Goal: Task Accomplishment & Management: Manage account settings

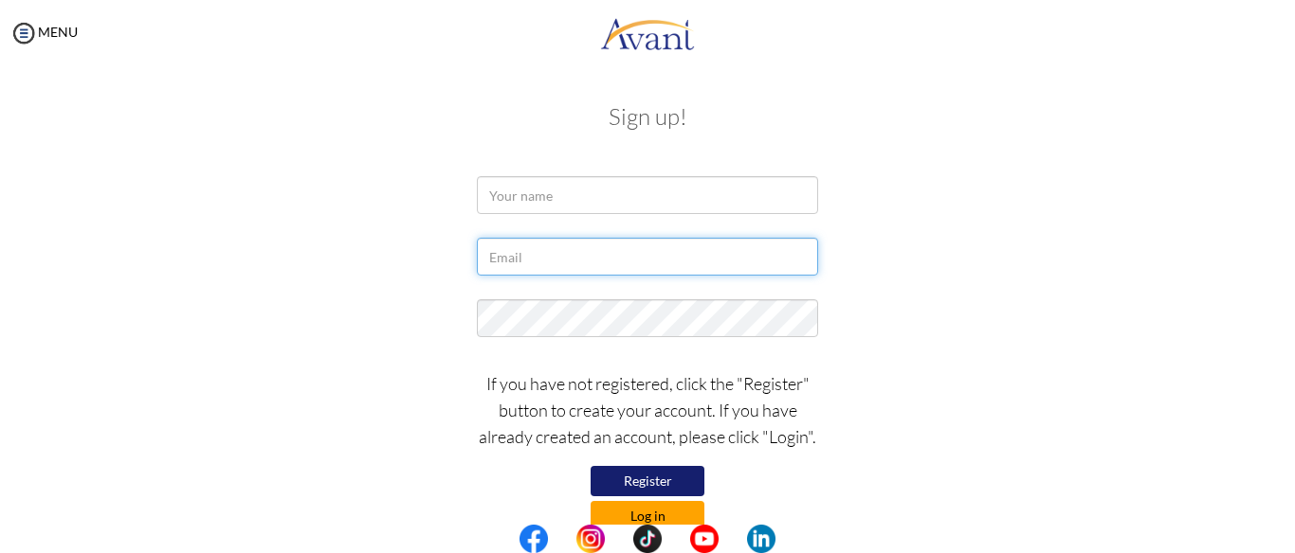
type input "[EMAIL_ADDRESS][DOMAIN_NAME]"
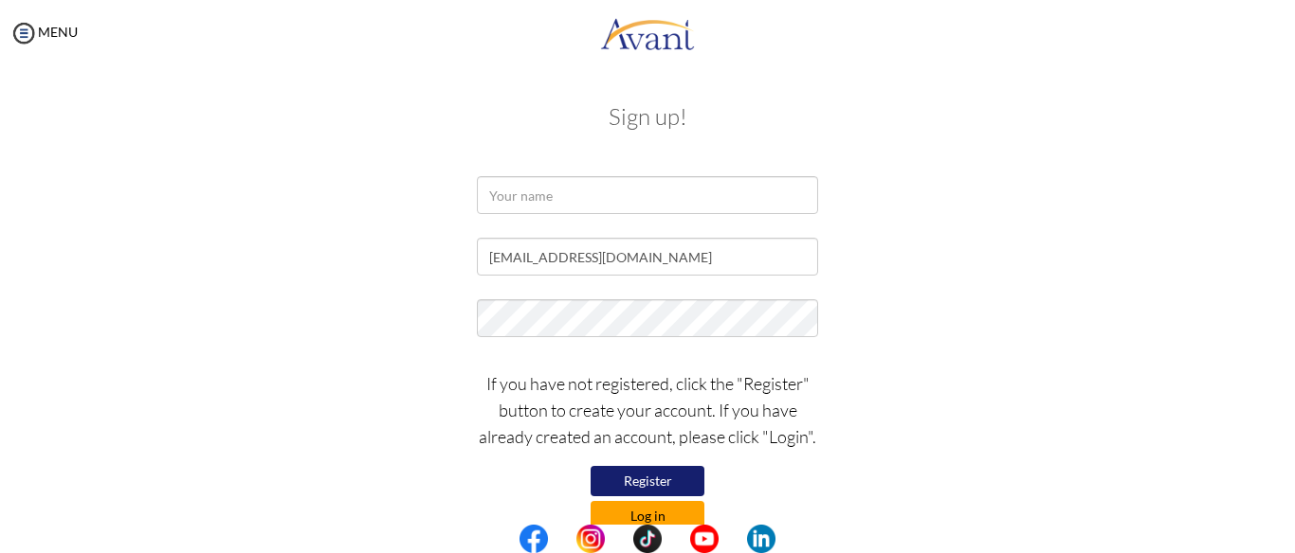
type input "[EMAIL_ADDRESS][DOMAIN_NAME]"
click at [664, 522] on button "Log in" at bounding box center [647, 516] width 114 height 30
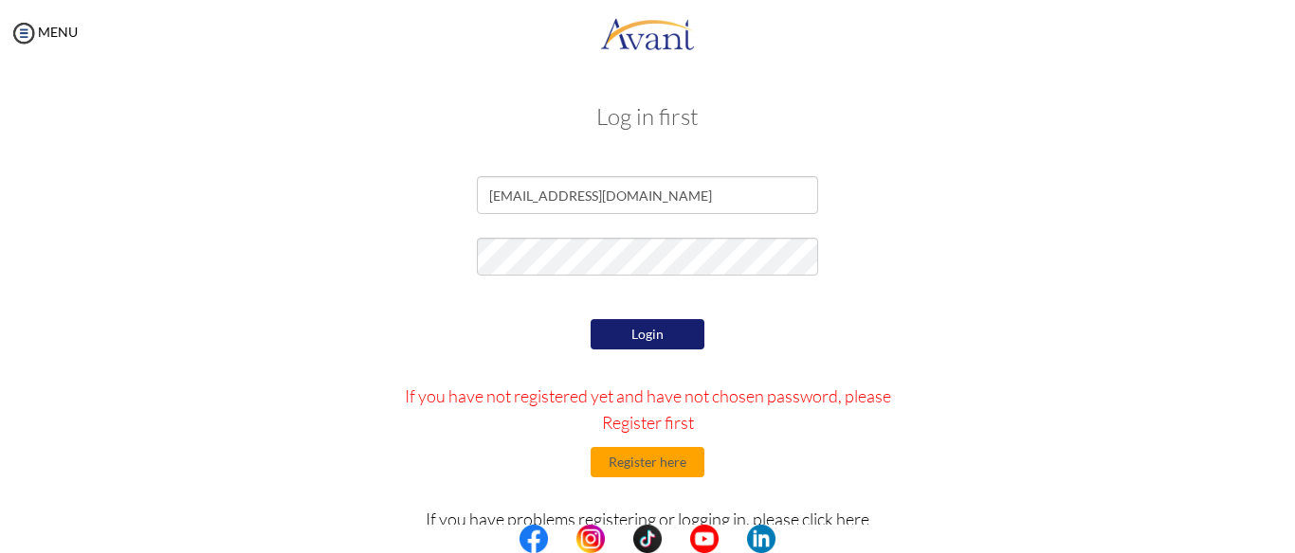
click at [666, 333] on button "Login" at bounding box center [647, 334] width 114 height 30
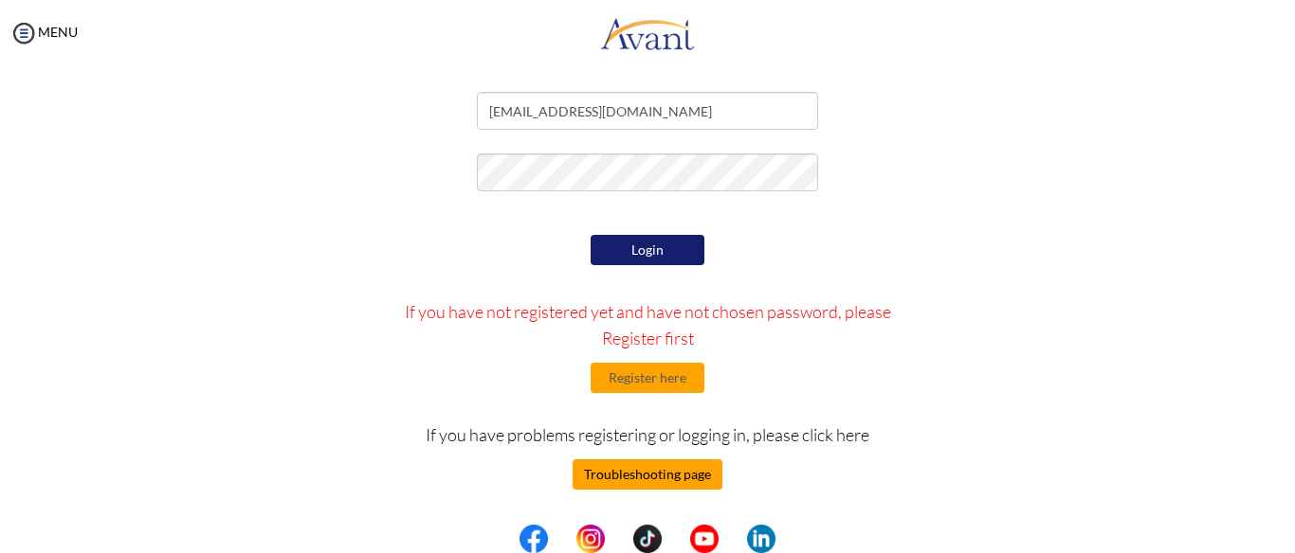
scroll to position [84, 0]
click at [678, 473] on button "Troubleshooting page" at bounding box center [647, 475] width 150 height 30
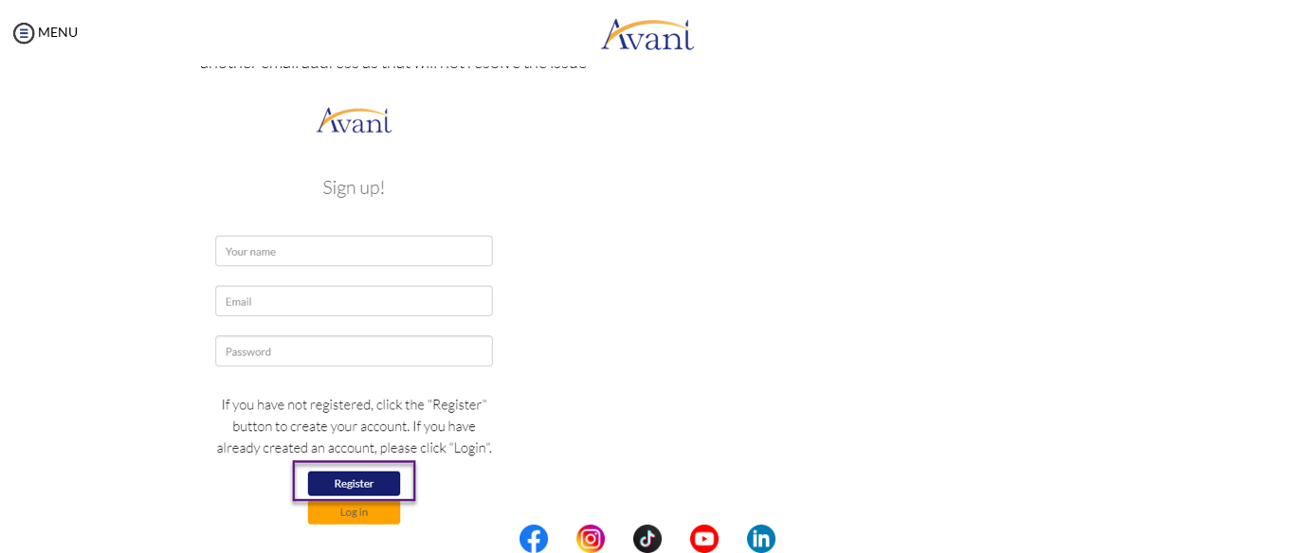
scroll to position [379, 0]
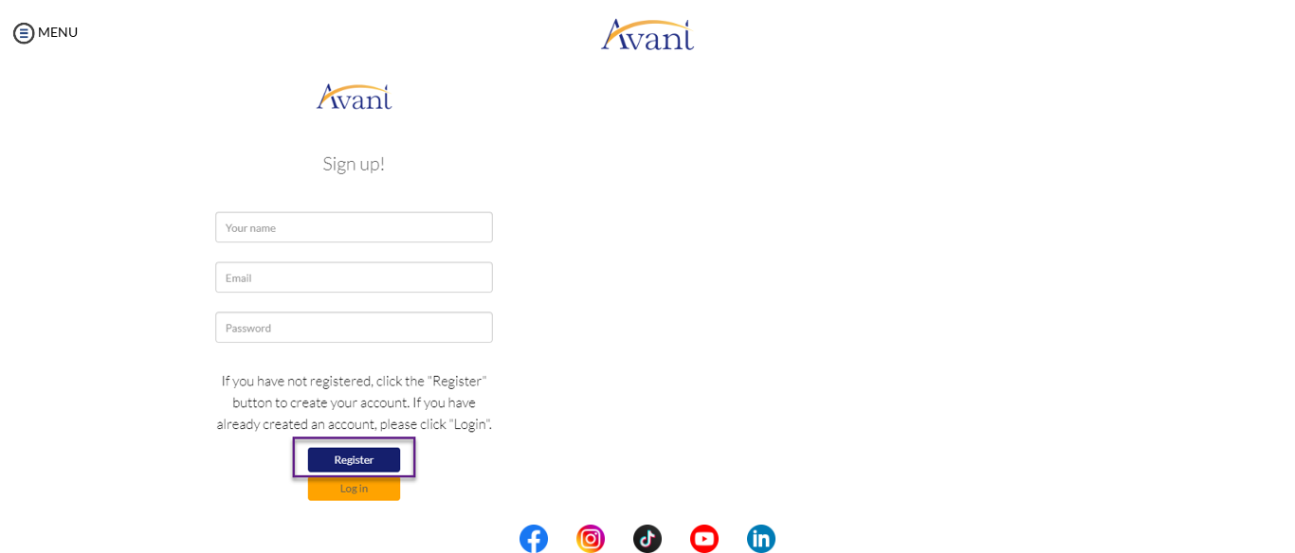
click at [275, 218] on img at bounding box center [354, 301] width 308 height 447
click at [279, 228] on img at bounding box center [354, 301] width 308 height 447
click at [337, 459] on img at bounding box center [354, 301] width 308 height 447
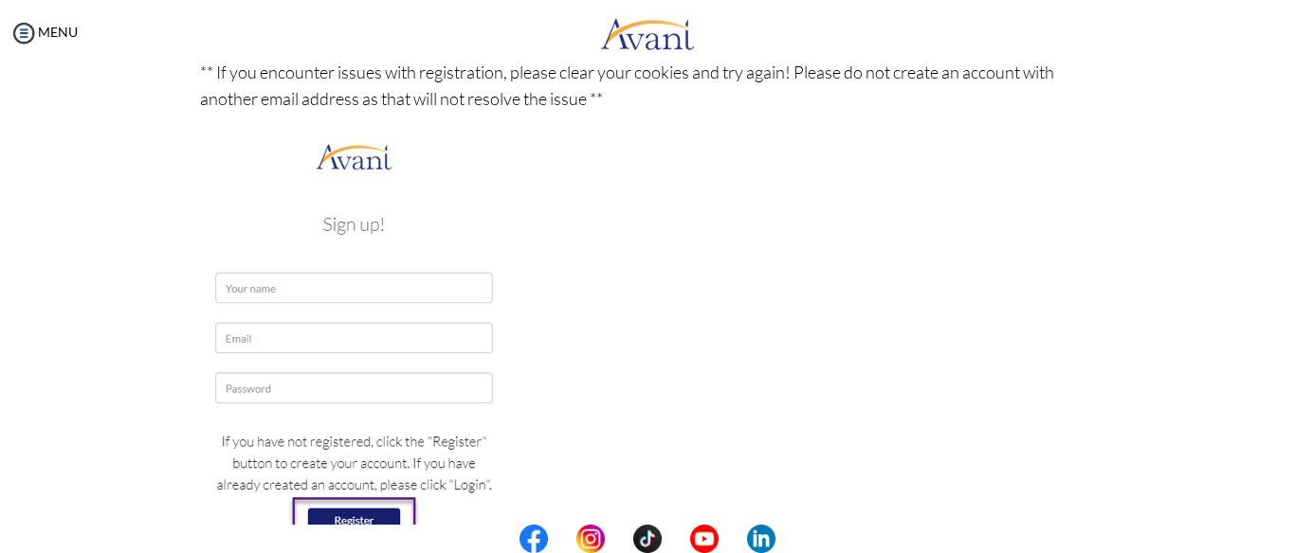
scroll to position [284, 0]
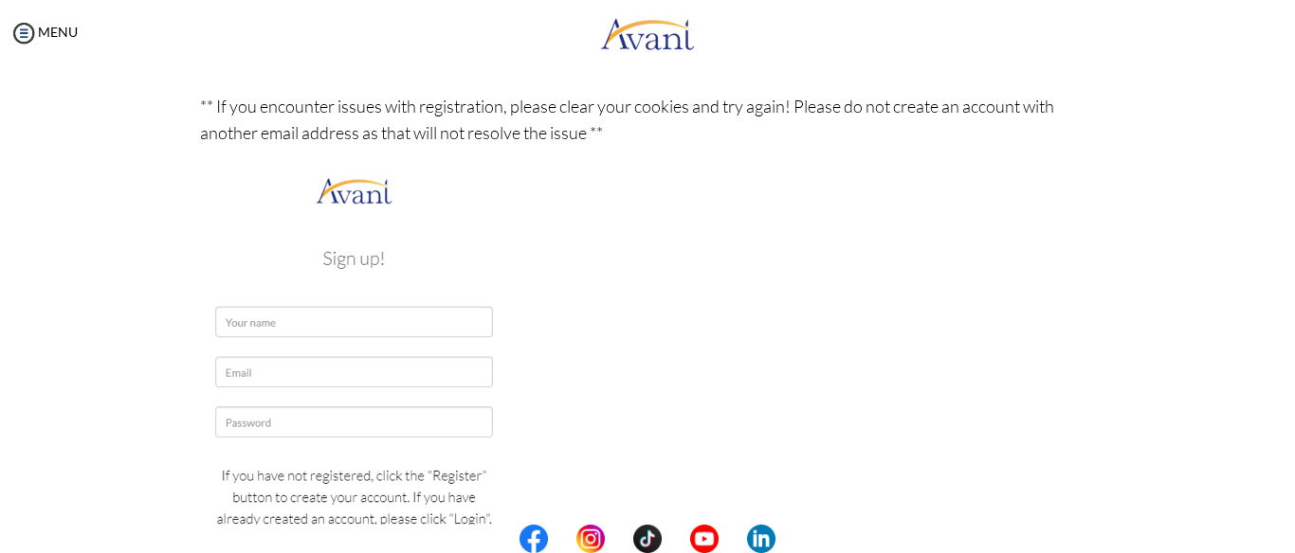
click at [302, 330] on img at bounding box center [354, 395] width 308 height 447
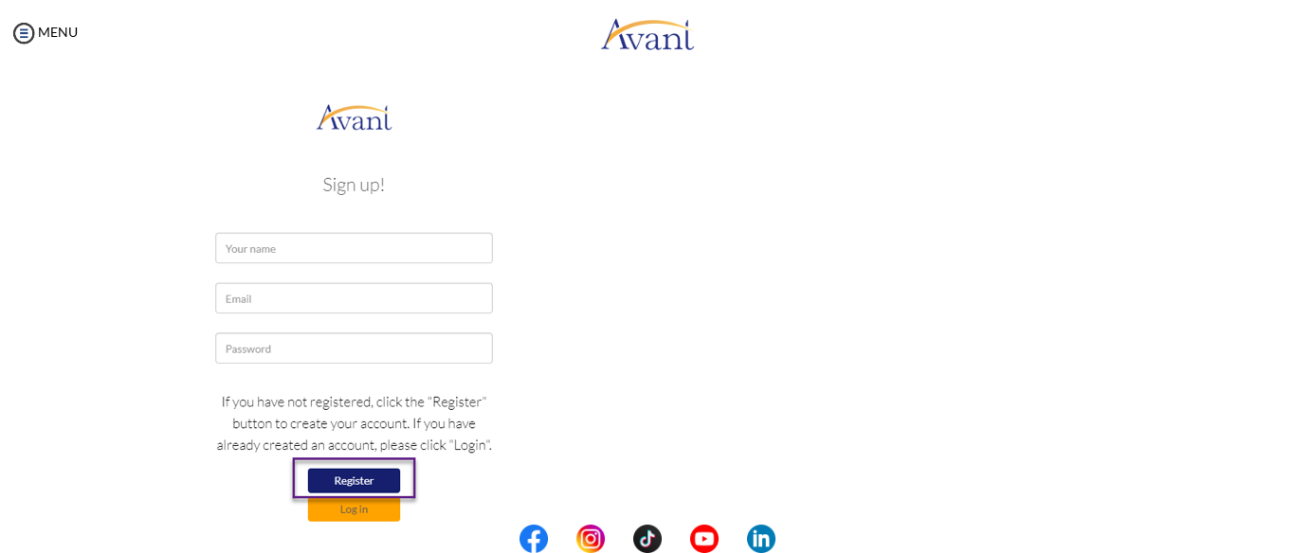
scroll to position [663, 0]
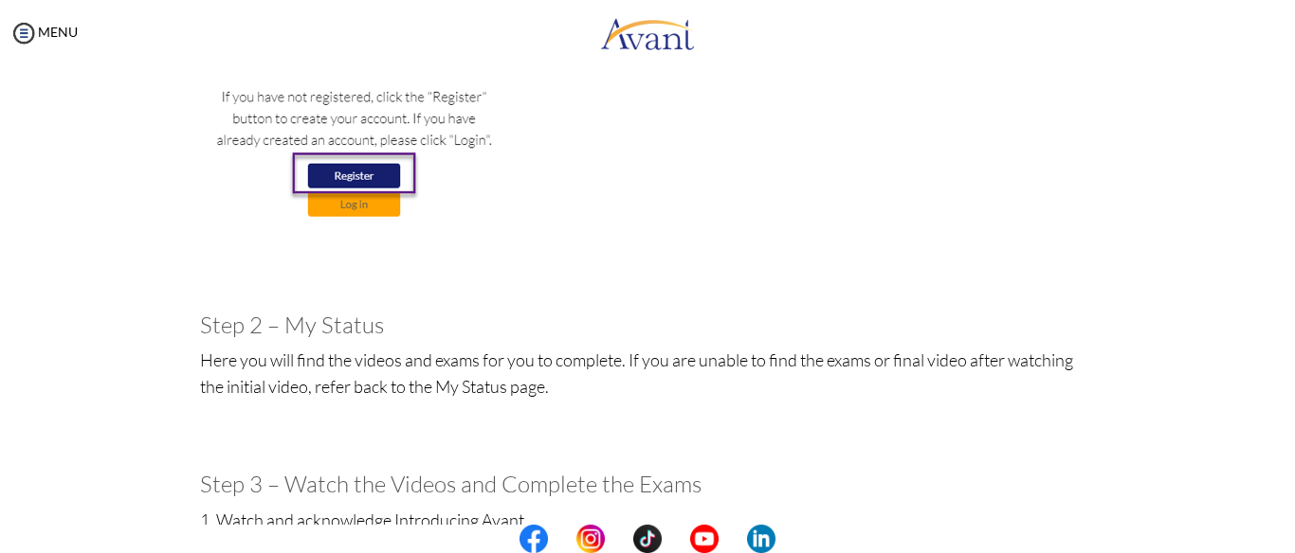
click at [331, 170] on img at bounding box center [354, 16] width 308 height 447
click at [333, 173] on img at bounding box center [354, 16] width 308 height 447
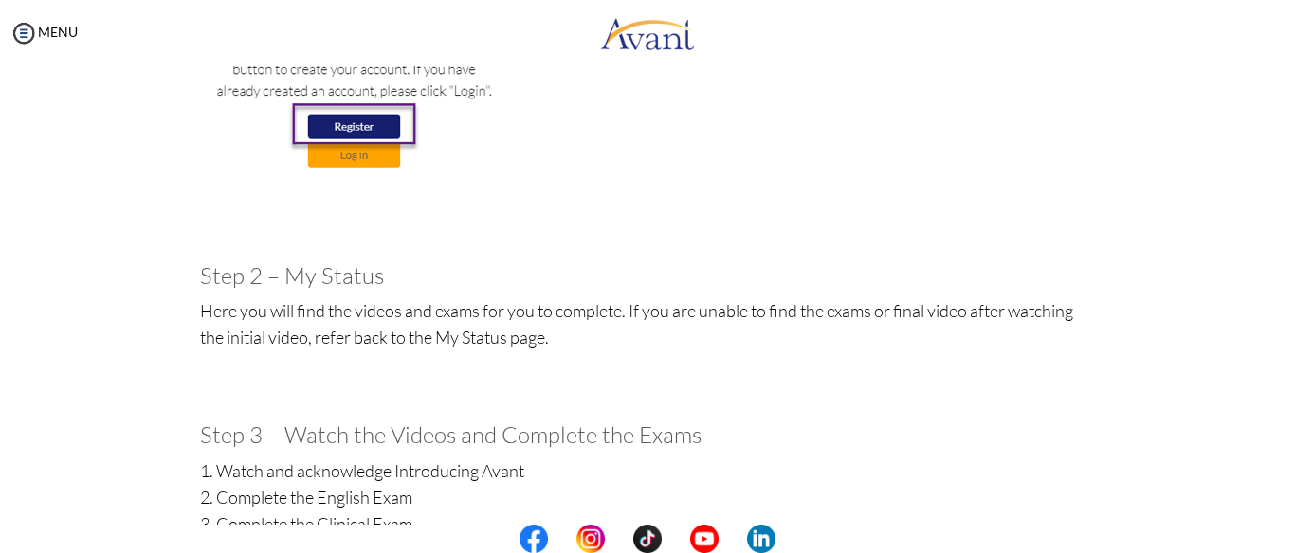
scroll to position [758, 0]
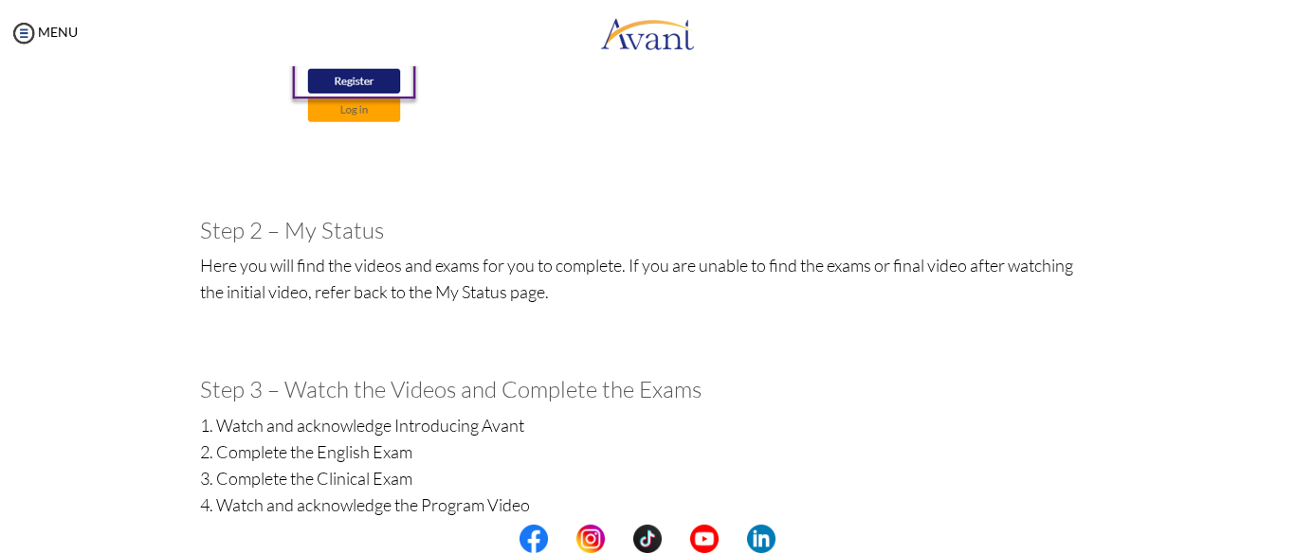
click at [233, 235] on h3 "Step 2 – My Status" at bounding box center [648, 230] width 896 height 25
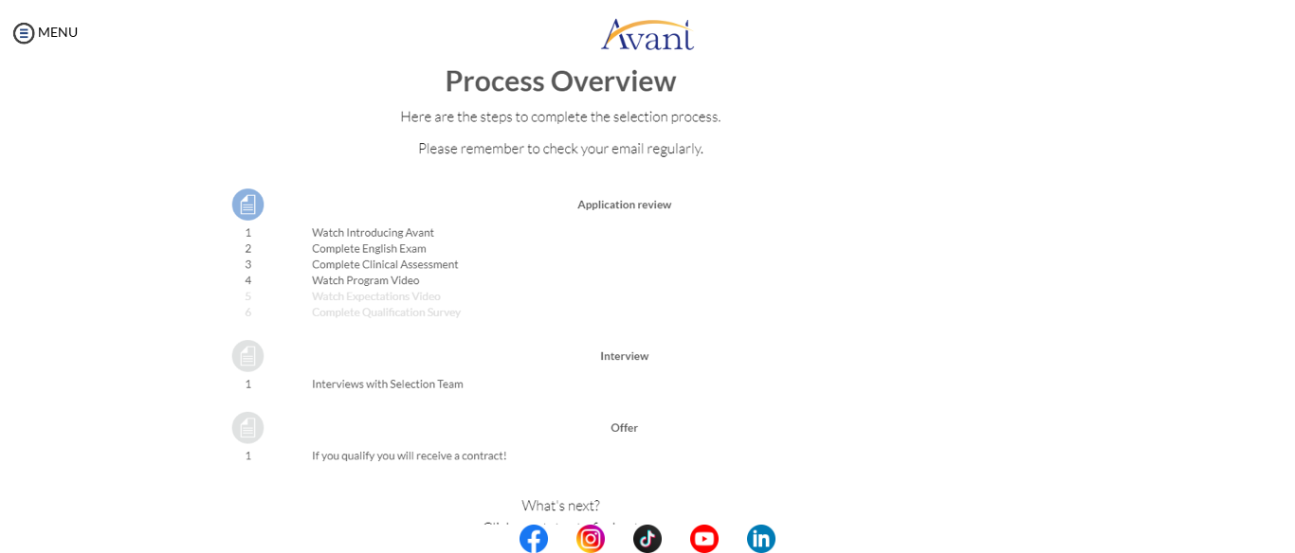
scroll to position [2085, 0]
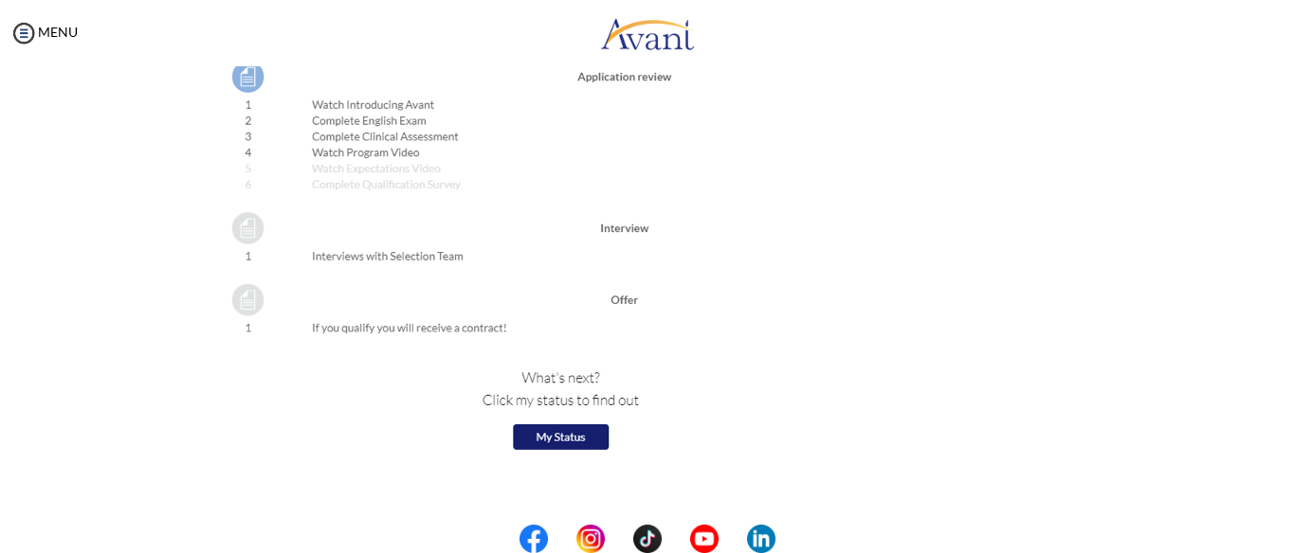
click at [568, 436] on img at bounding box center [478, 163] width 556 height 606
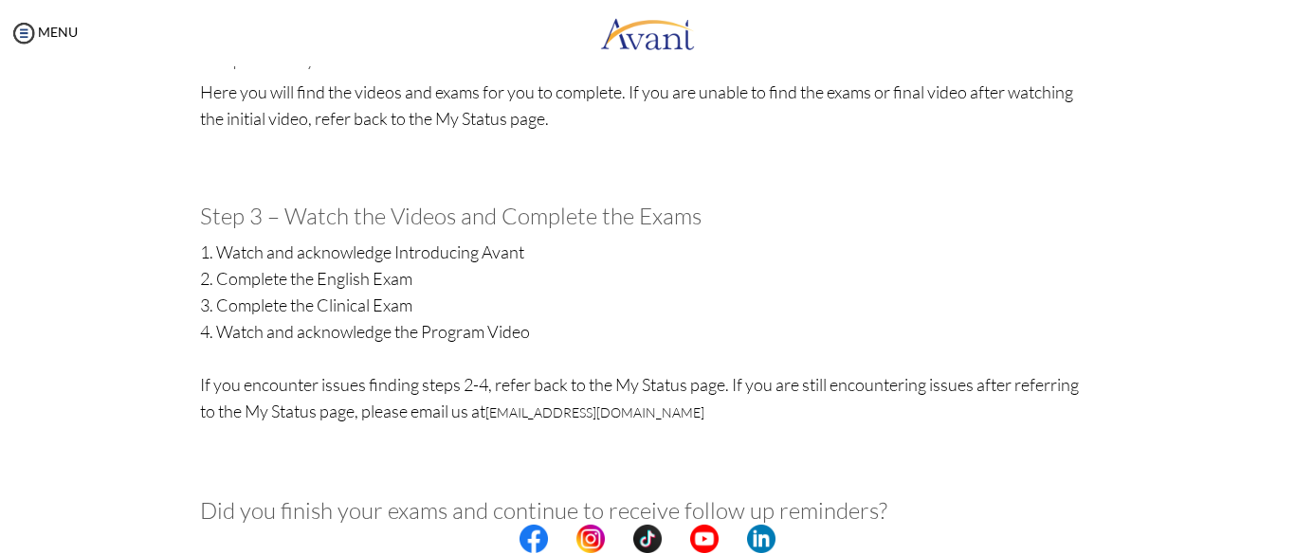
scroll to position [685, 0]
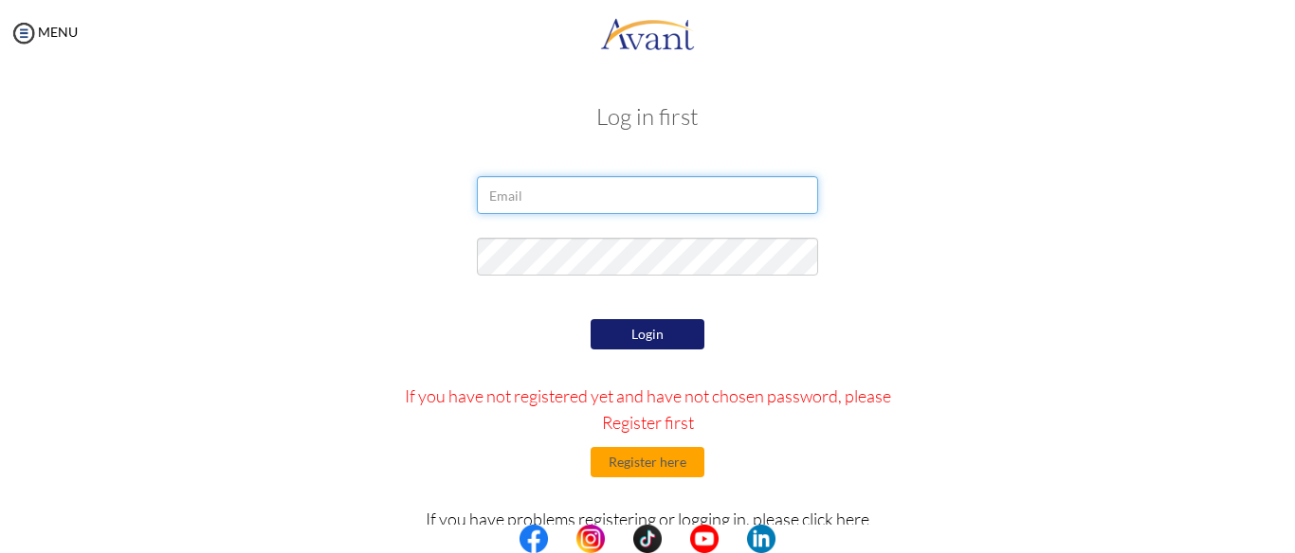
type input "[EMAIL_ADDRESS][DOMAIN_NAME]"
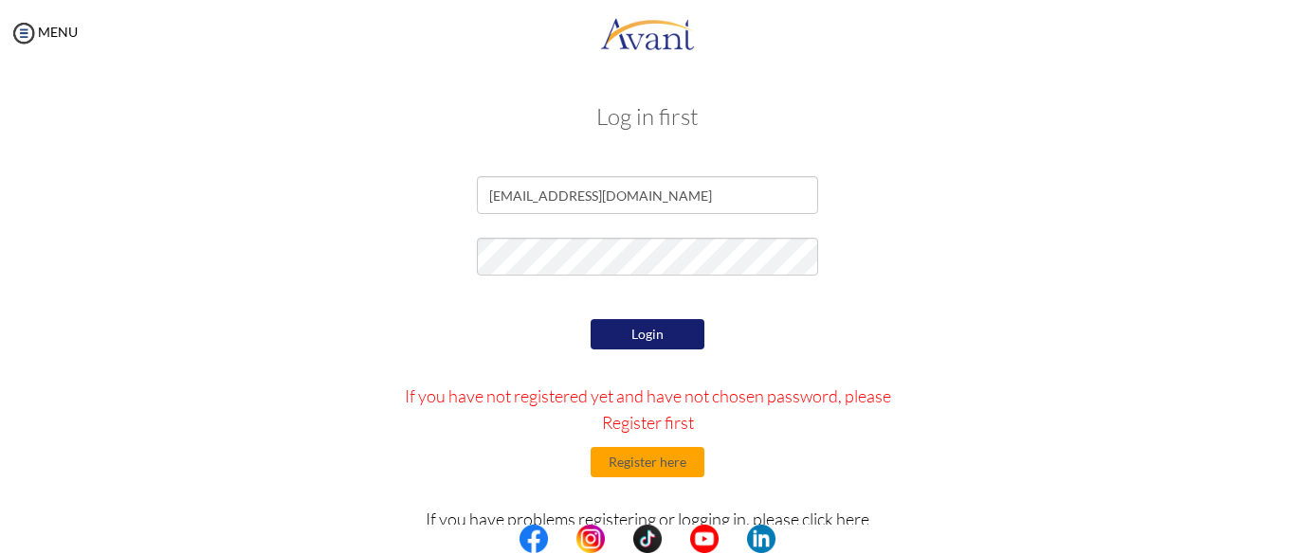
click at [526, 340] on div "Login If you have not registered yet and have not chosen password, please Regis…" at bounding box center [648, 493] width 554 height 356
click at [635, 335] on button "Login" at bounding box center [647, 334] width 114 height 30
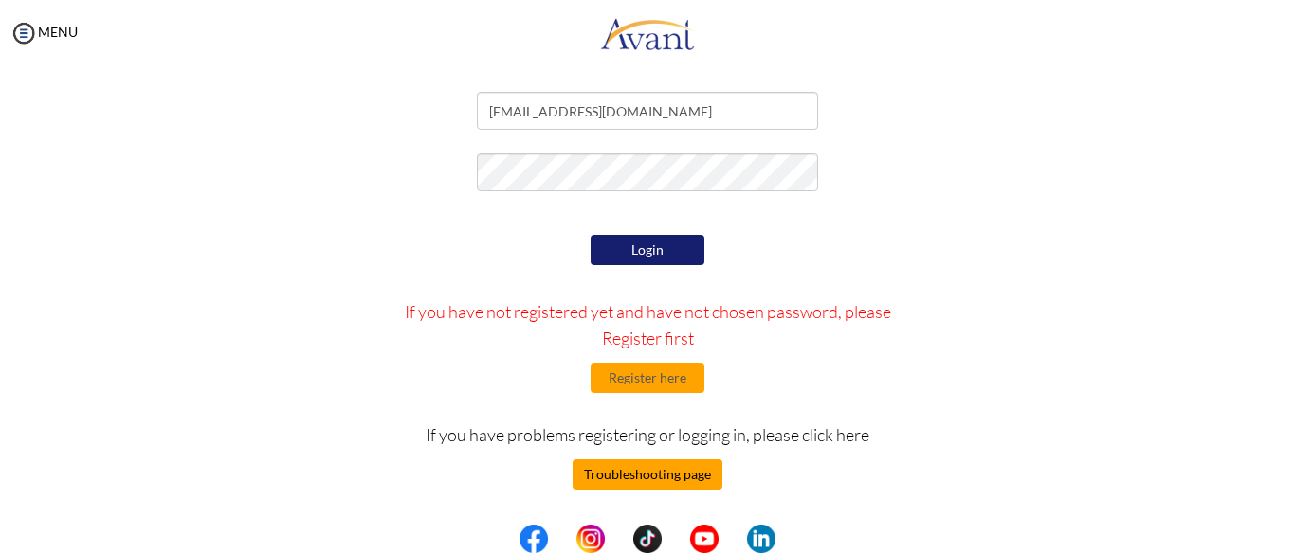
scroll to position [84, 0]
click at [663, 478] on button "Troubleshooting page" at bounding box center [647, 475] width 150 height 30
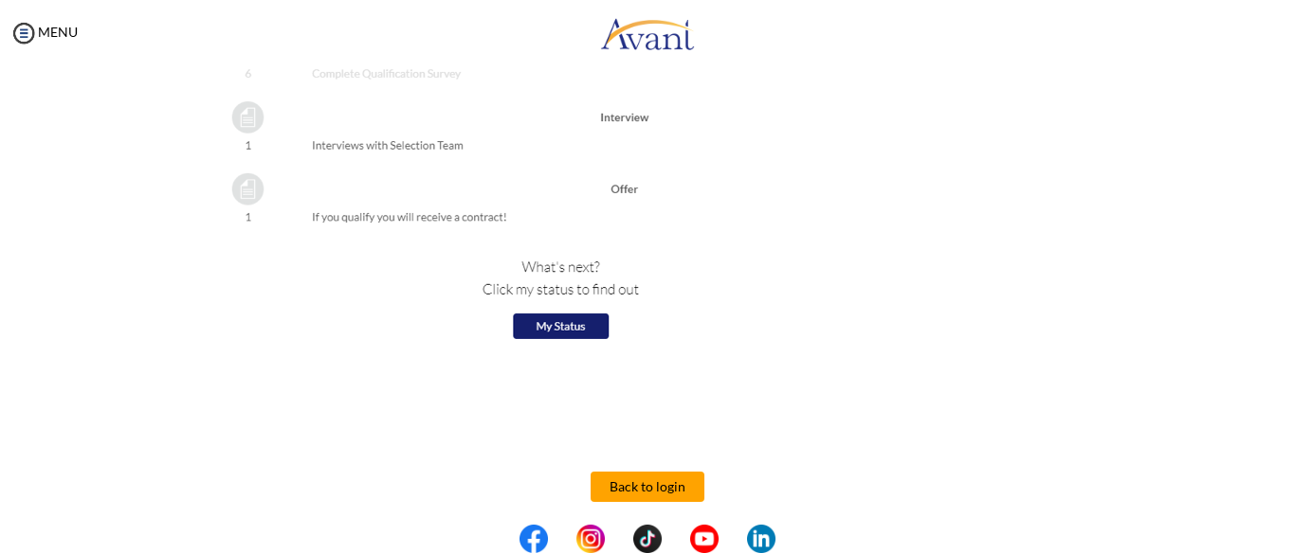
scroll to position [2201, 0]
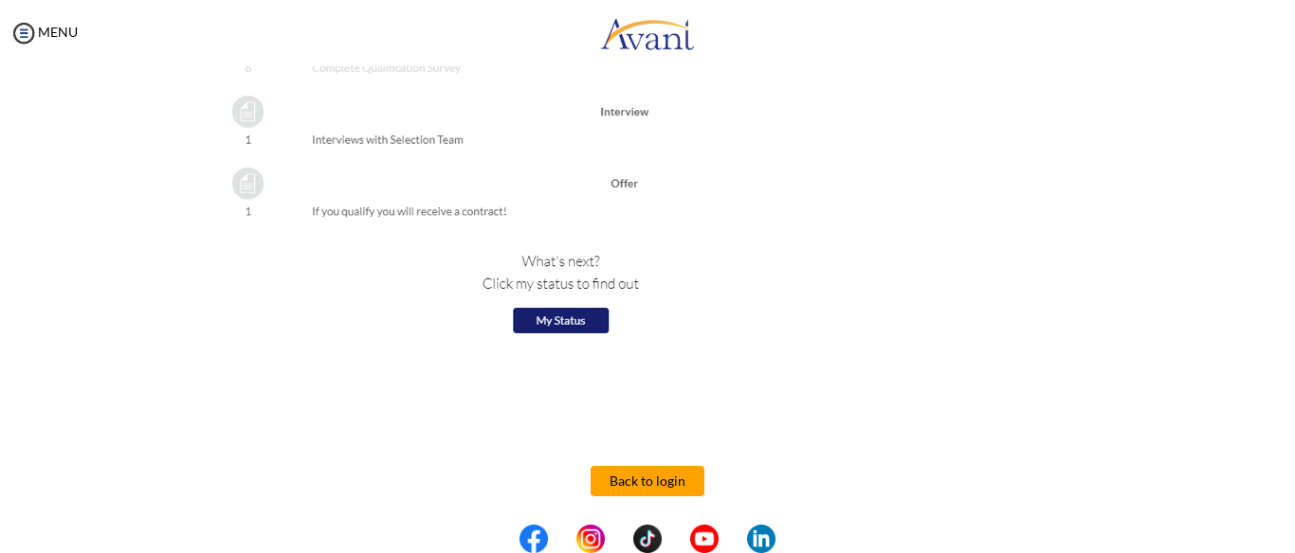
click at [530, 314] on img at bounding box center [478, 46] width 556 height 606
click at [663, 486] on button "Back to login" at bounding box center [647, 481] width 114 height 30
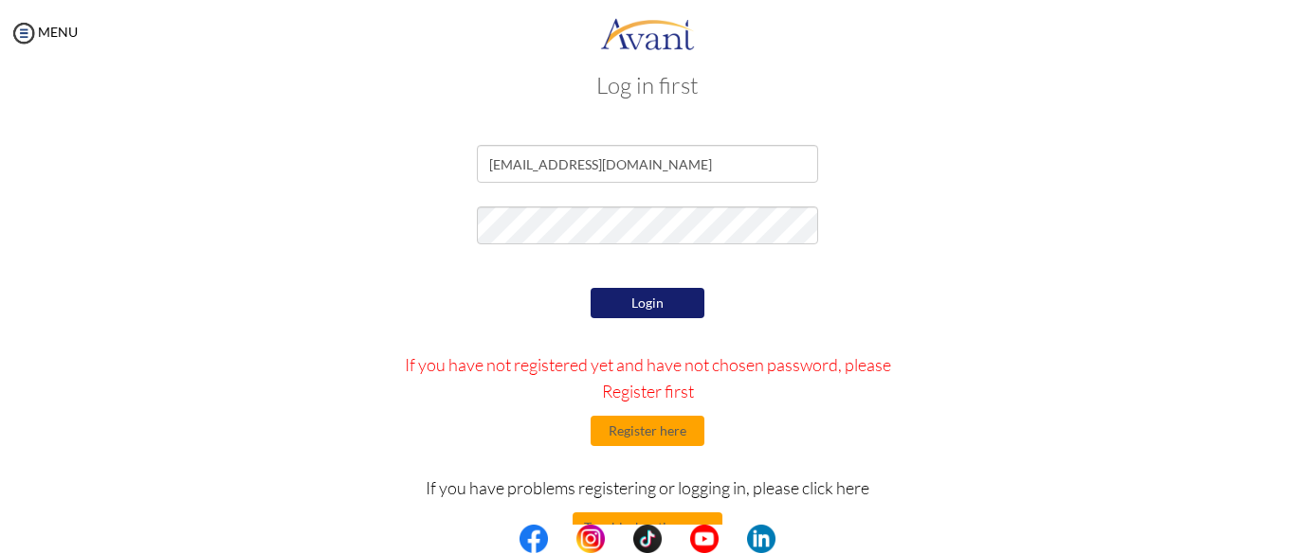
scroll to position [84, 0]
